Goal: Task Accomplishment & Management: Manage account settings

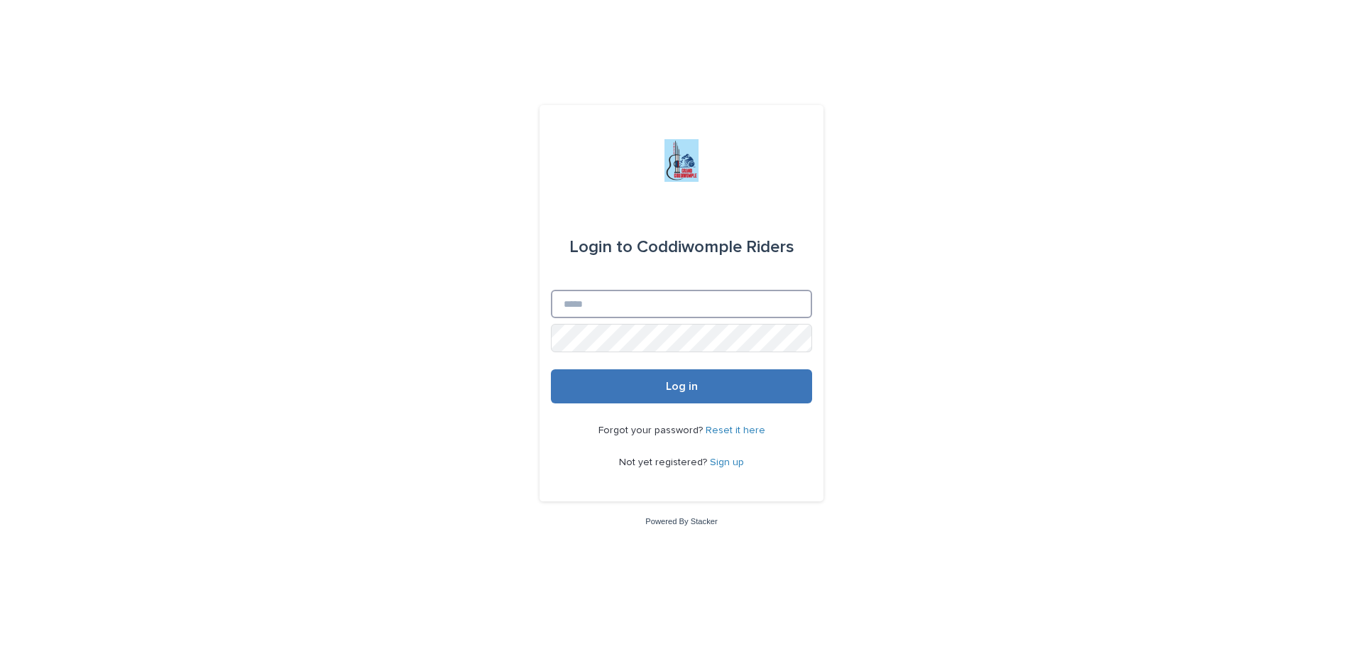
type input "**********"
click at [693, 382] on span "Log in" at bounding box center [682, 386] width 32 height 11
